Goal: Use online tool/utility: Utilize a website feature to perform a specific function

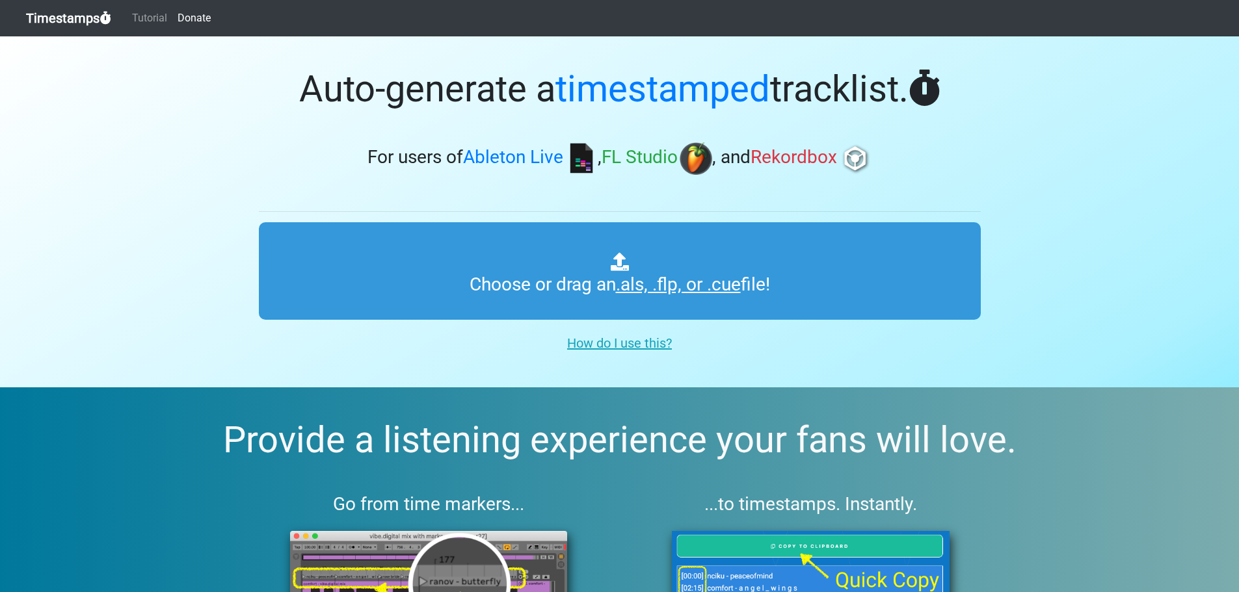
type input "C:\fakepath\01 Vocal Trance Vol 61.cue"
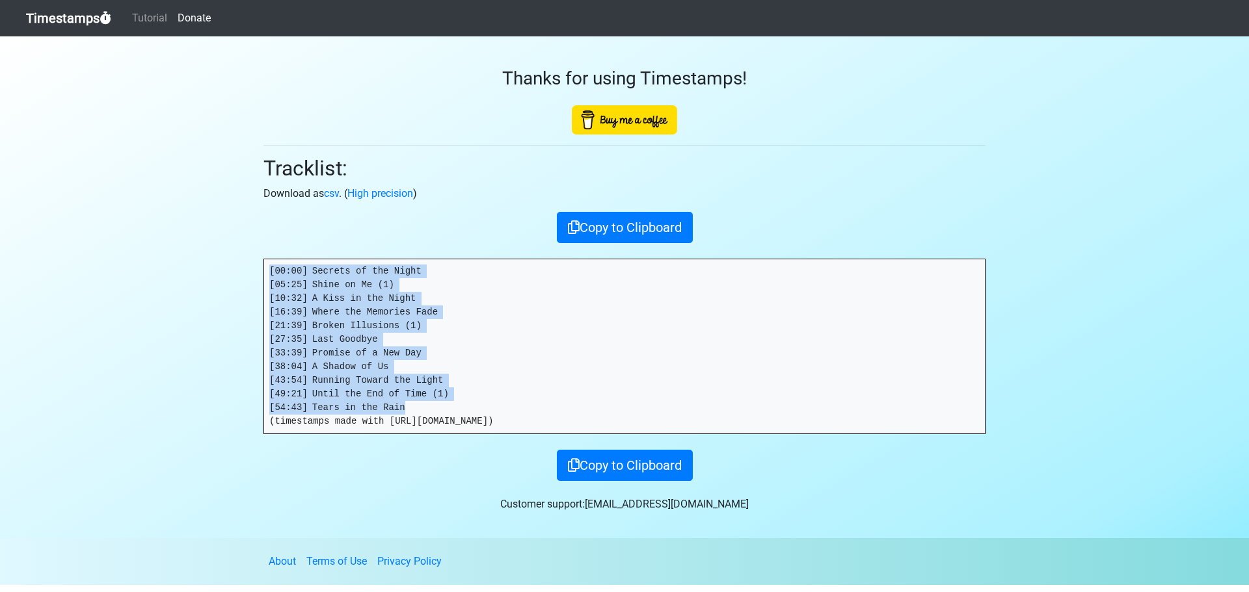
drag, startPoint x: 406, startPoint y: 407, endPoint x: 241, endPoint y: 261, distance: 220.2
click at [241, 264] on section "Thanks for using Timestamps! Tracklist: Download as csv . ( High precision ) Co…" at bounding box center [624, 287] width 1249 height 502
copy pre "[00:00] Secrets of the Night [05:25] Shine on Me (1) [10:32] A Kiss in the Nigh…"
